Goal: Information Seeking & Learning: Learn about a topic

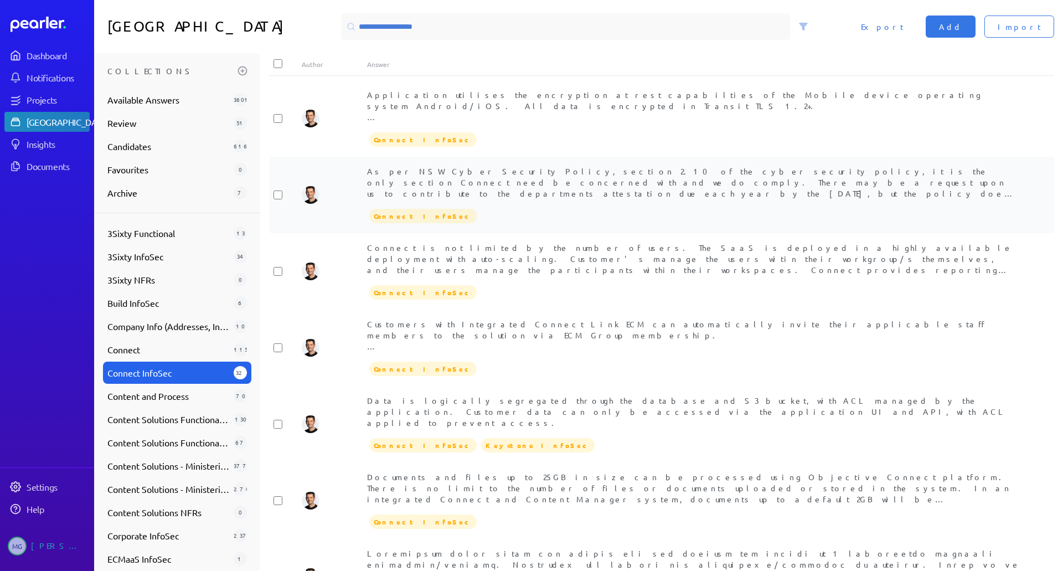
click at [461, 173] on div "As per NSW Cyber Security Policy, section 2.10 of the cyber security policy, it…" at bounding box center [694, 182] width 655 height 33
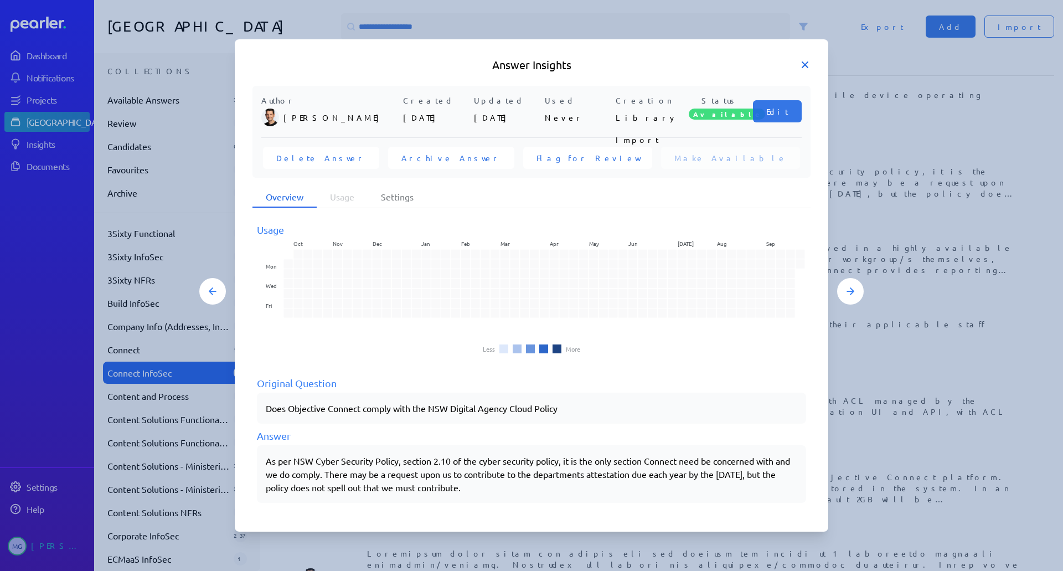
click at [803, 65] on icon at bounding box center [805, 64] width 11 height 11
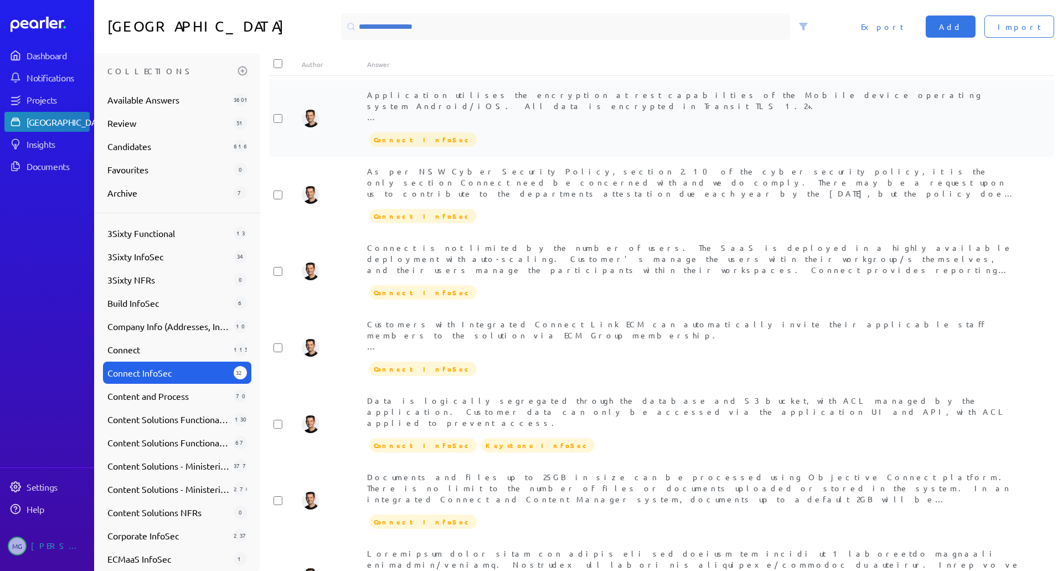
click at [510, 109] on div "Application utilises the encryption at rest capabilties of the Mobile device op…" at bounding box center [694, 105] width 655 height 33
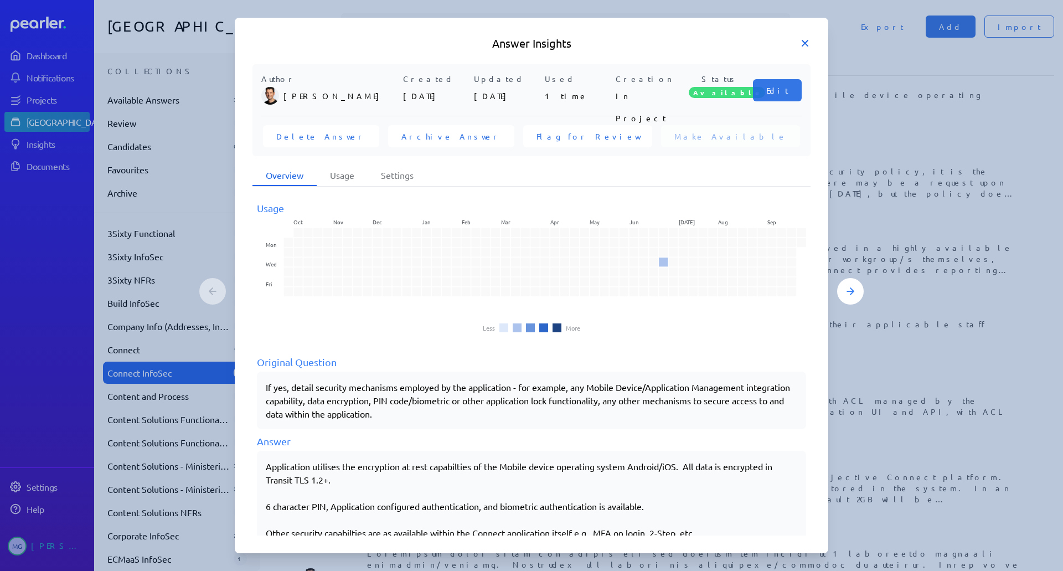
click at [805, 38] on icon at bounding box center [805, 43] width 11 height 11
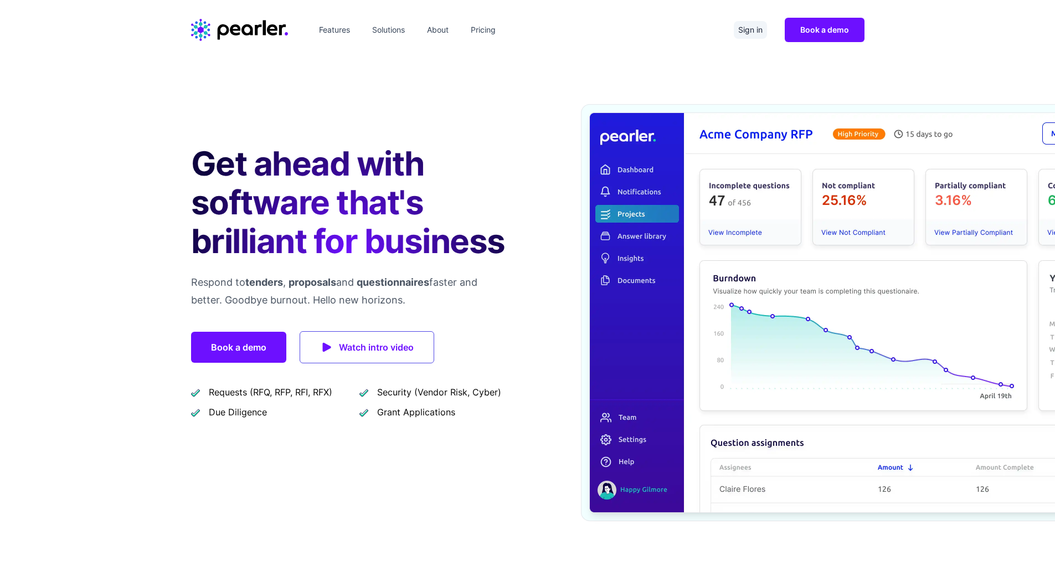
click at [747, 31] on link "Sign in" at bounding box center [750, 30] width 33 height 18
